Goal: Task Accomplishment & Management: Use online tool/utility

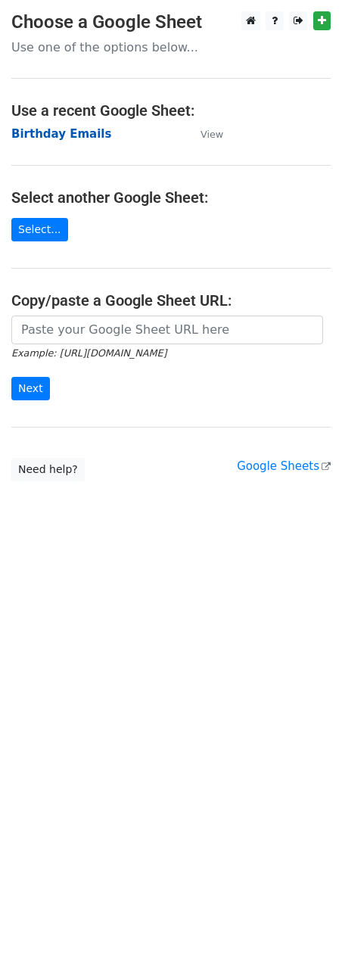
click at [42, 133] on strong "Birthday Emails" at bounding box center [61, 134] width 100 height 14
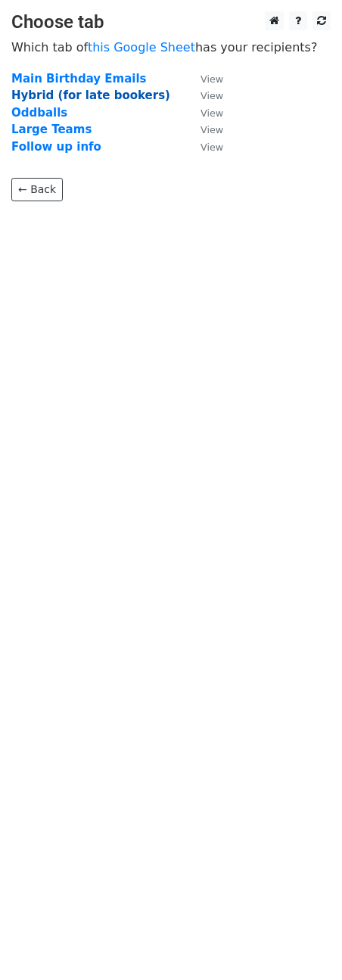
click at [42, 95] on strong "Hybrid (for late bookers)" at bounding box center [90, 96] width 159 height 14
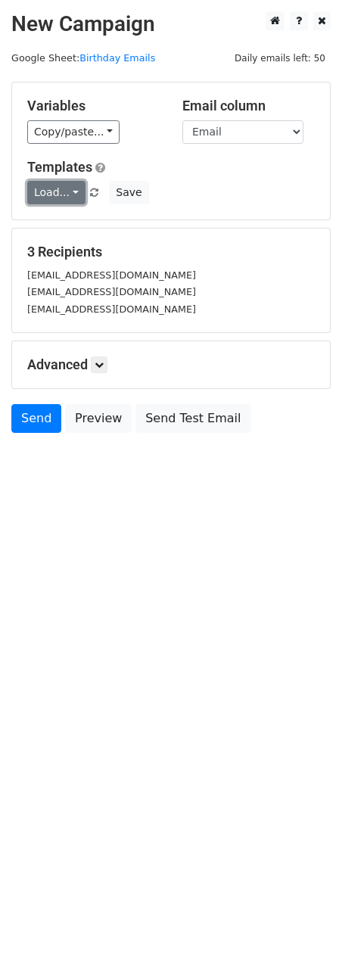
click at [61, 194] on link "Load..." at bounding box center [56, 192] width 58 height 23
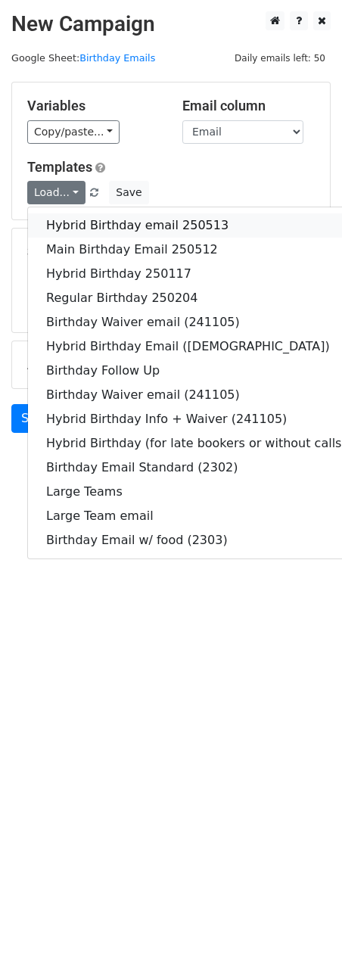
click at [67, 221] on link "Hybrid Birthday email 250513" at bounding box center [196, 225] width 337 height 24
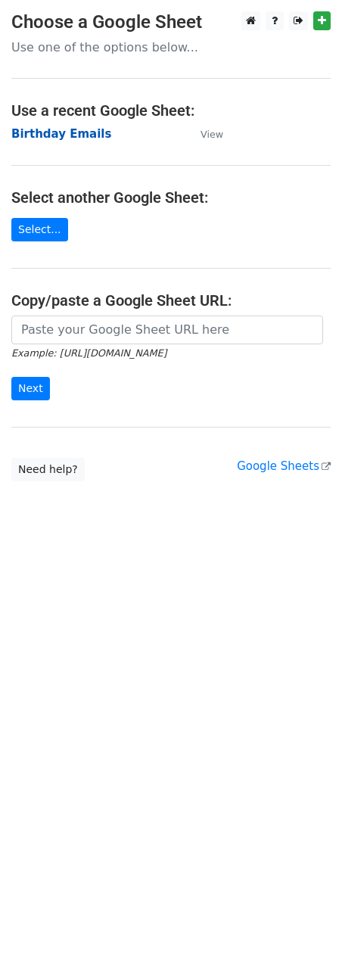
click at [47, 132] on strong "Birthday Emails" at bounding box center [61, 134] width 100 height 14
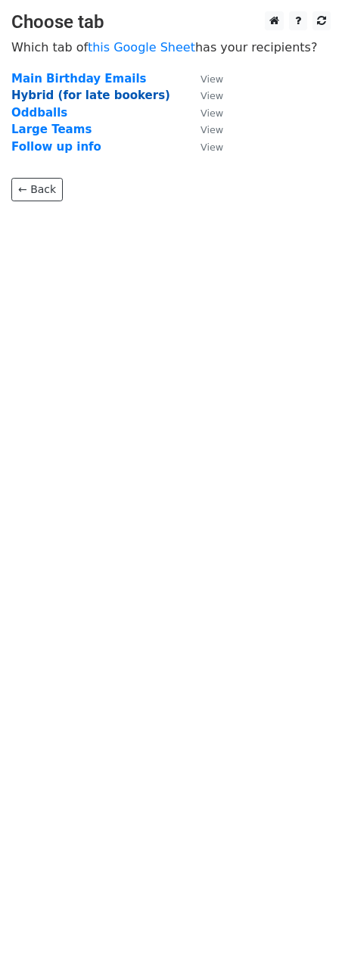
click at [35, 93] on strong "Hybrid (for late bookers)" at bounding box center [90, 96] width 159 height 14
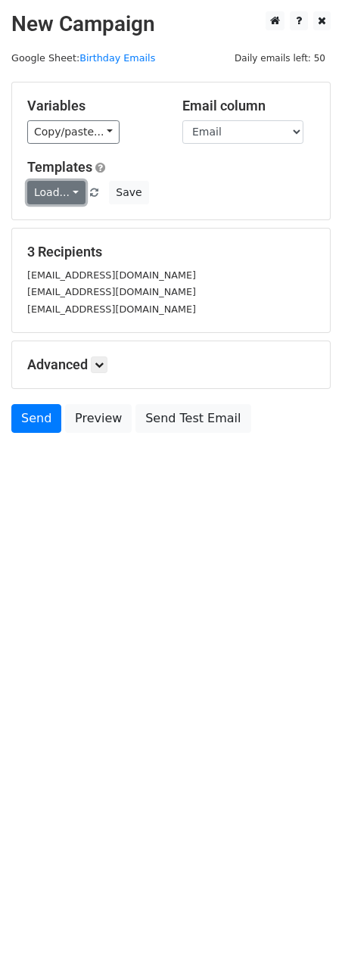
click at [66, 195] on link "Load..." at bounding box center [56, 192] width 58 height 23
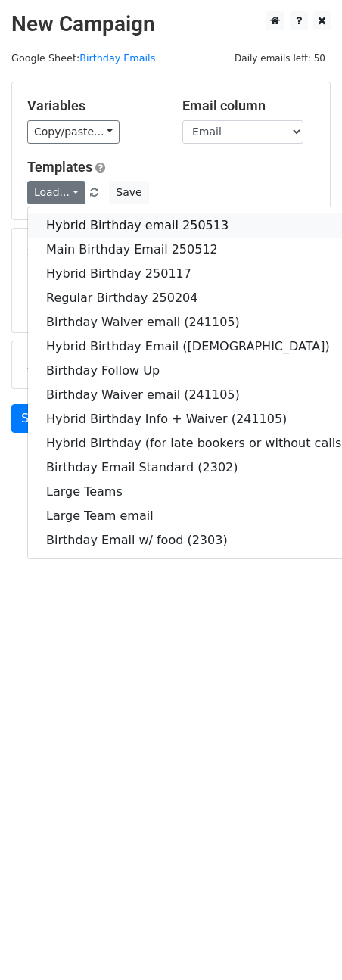
click at [76, 229] on link "Hybrid Birthday email 250513" at bounding box center [196, 225] width 337 height 24
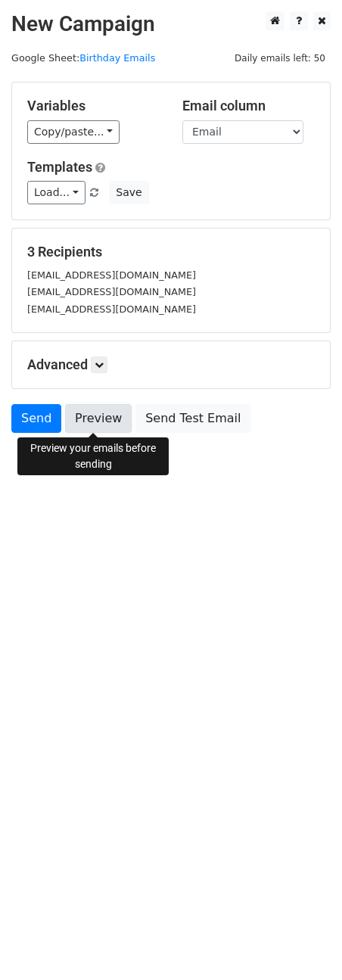
click at [101, 414] on link "Preview" at bounding box center [98, 418] width 67 height 29
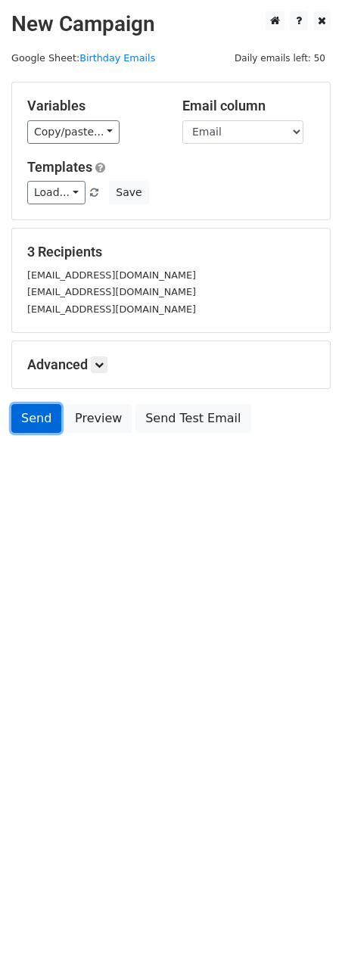
click at [31, 416] on link "Send" at bounding box center [36, 418] width 50 height 29
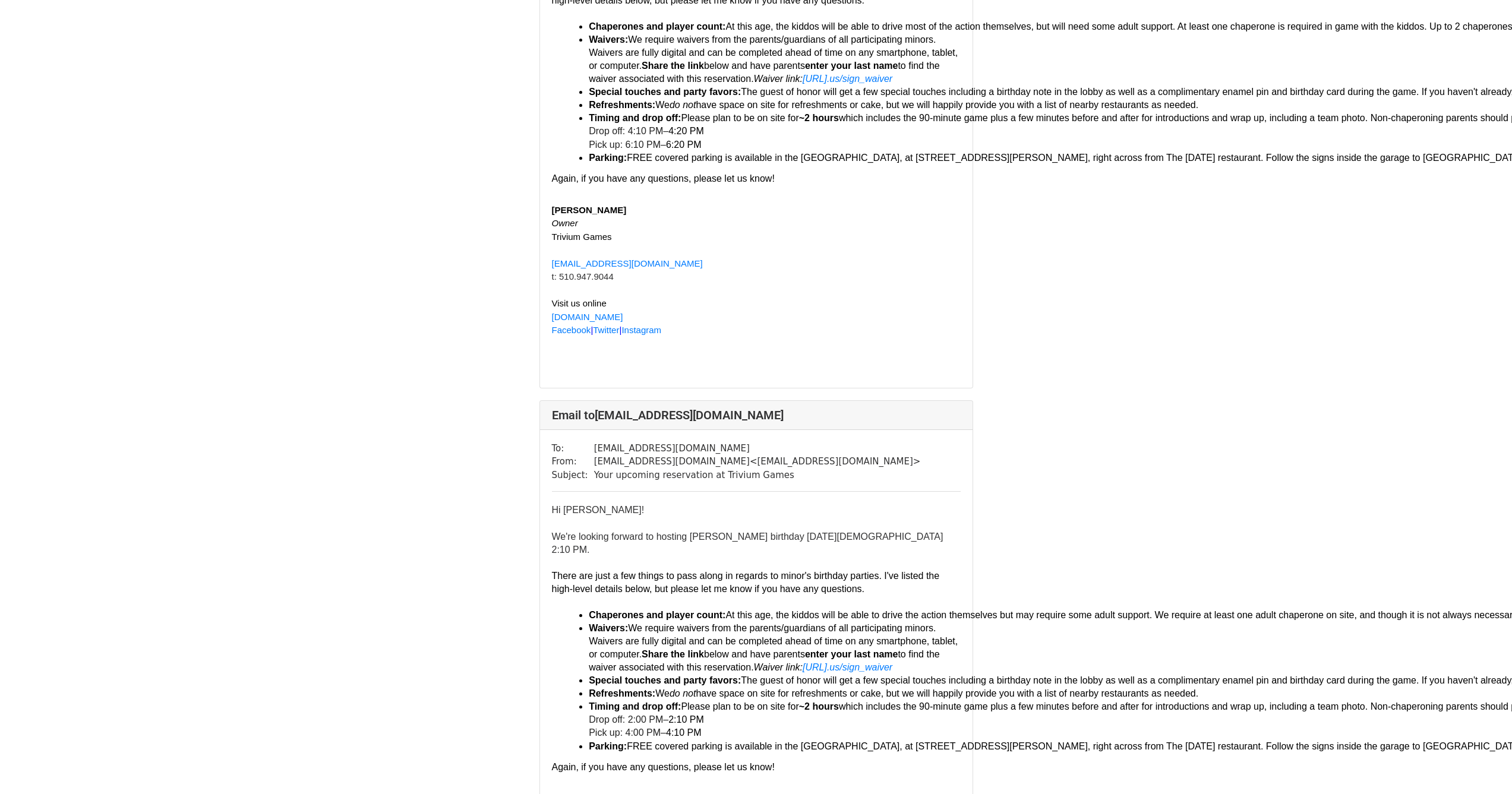
scroll to position [1075, 0]
